Goal: Transaction & Acquisition: Purchase product/service

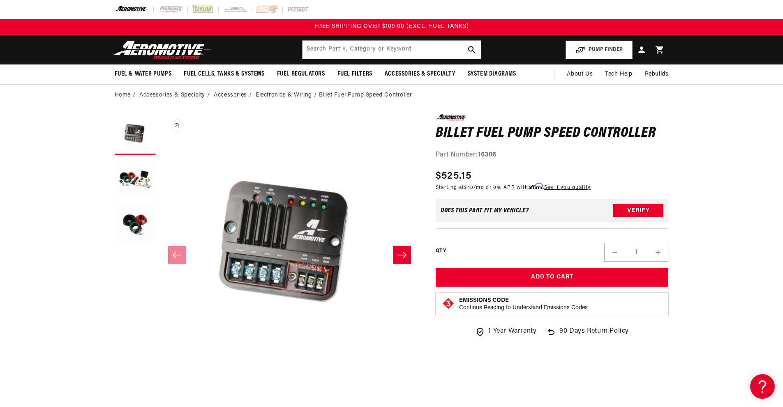
scroll to position [0, 0]
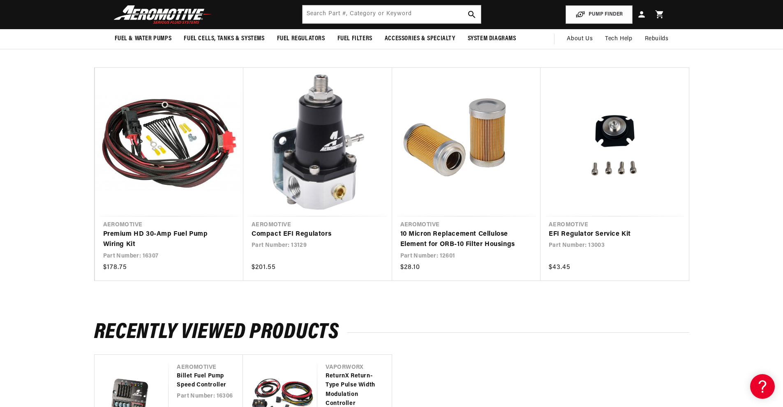
scroll to position [658, 0]
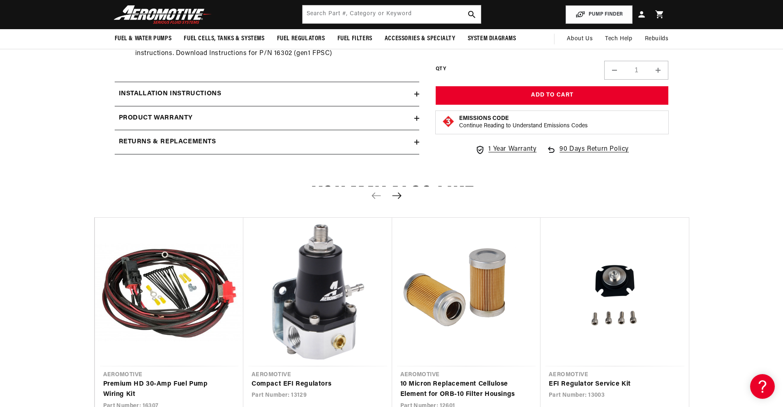
click at [312, 99] on div "Installation Instructions" at bounding box center [265, 94] width 300 height 11
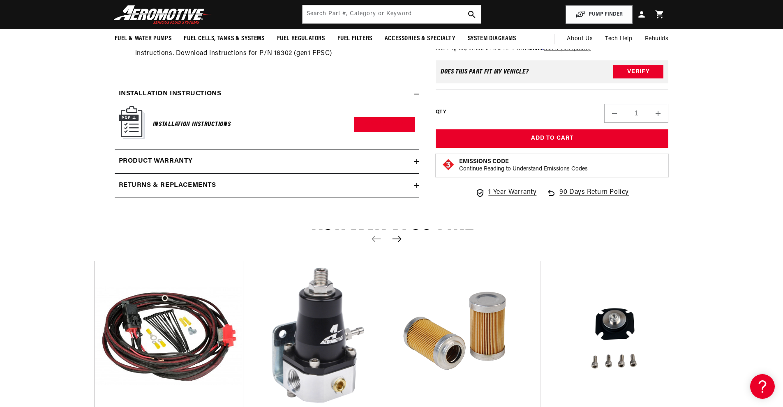
click at [119, 139] on img at bounding box center [132, 122] width 26 height 33
click at [153, 130] on h6 "Installation Instructions" at bounding box center [192, 124] width 78 height 11
click at [119, 139] on img at bounding box center [132, 122] width 26 height 33
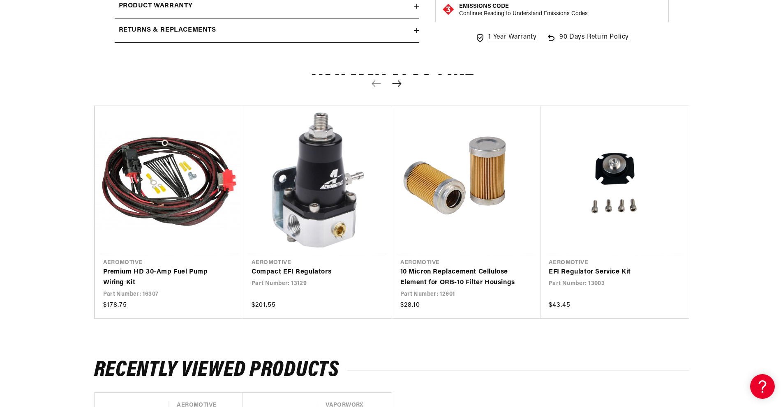
scroll to position [822, 0]
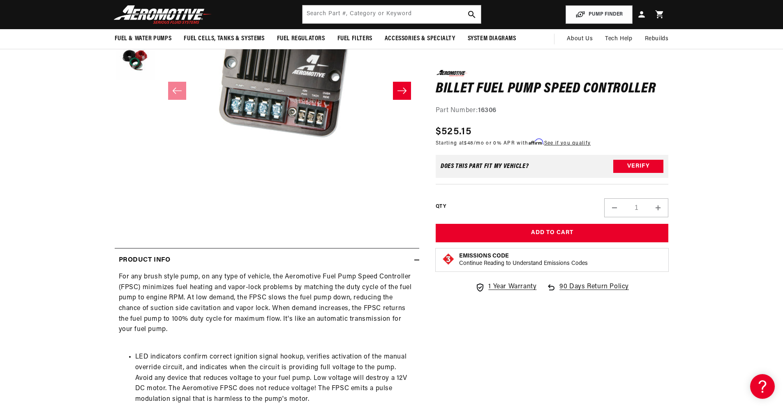
scroll to position [0, 0]
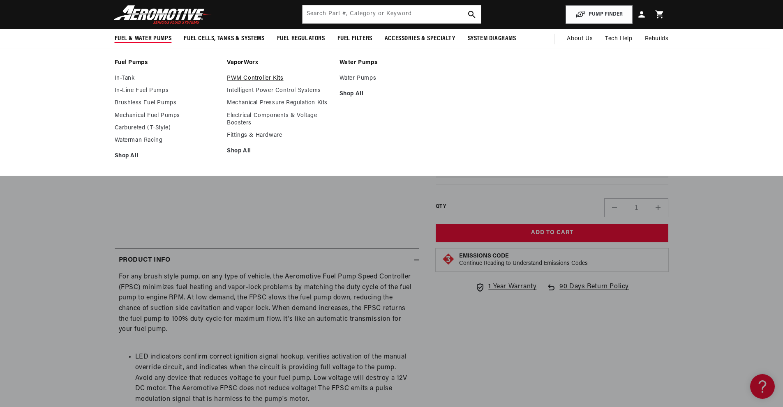
click at [227, 82] on link "PWM Controller Kits" at bounding box center [279, 78] width 104 height 7
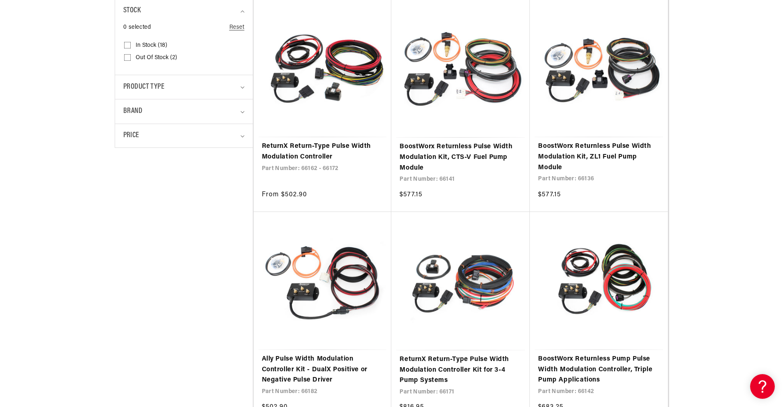
scroll to position [247, 0]
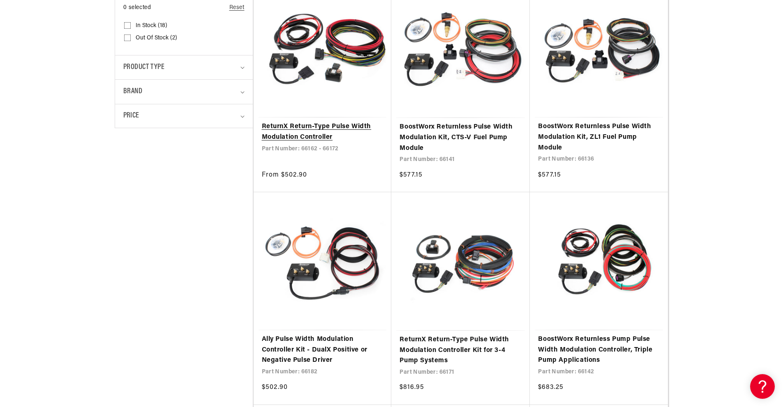
click at [277, 143] on link "ReturnX Return-Type Pulse Width Modulation Controller" at bounding box center [323, 132] width 122 height 21
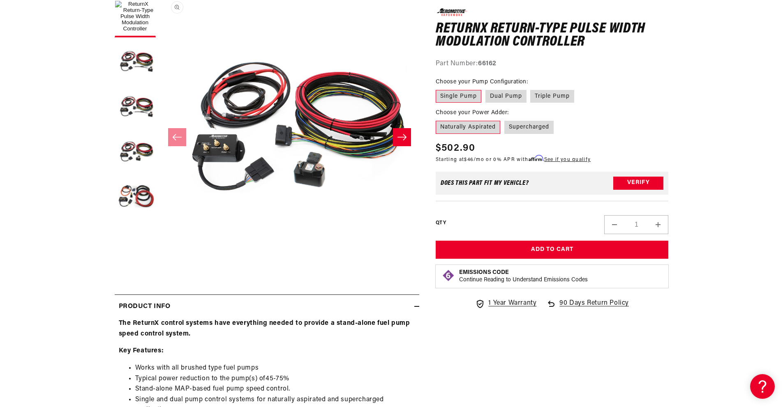
scroll to position [164, 0]
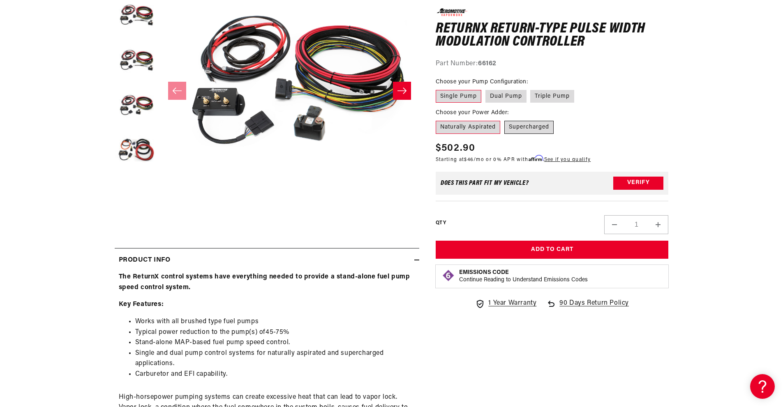
click at [554, 134] on label "Supercharged" at bounding box center [528, 127] width 49 height 13
click at [505, 120] on input "Supercharged" at bounding box center [504, 119] width 0 height 0
radio input "true"
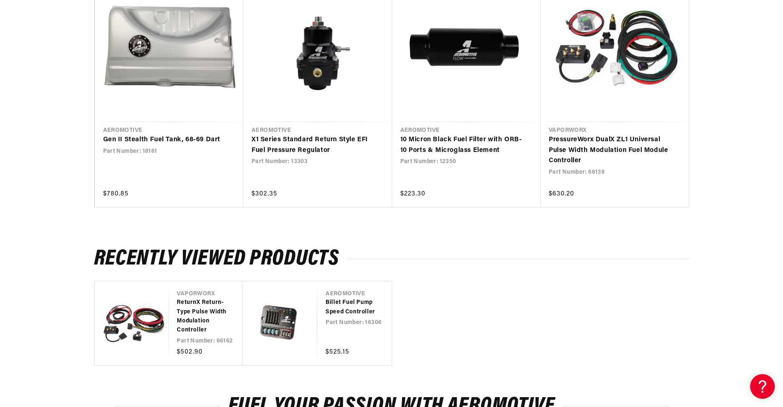
scroll to position [1726, 0]
